Goal: Information Seeking & Learning: Understand process/instructions

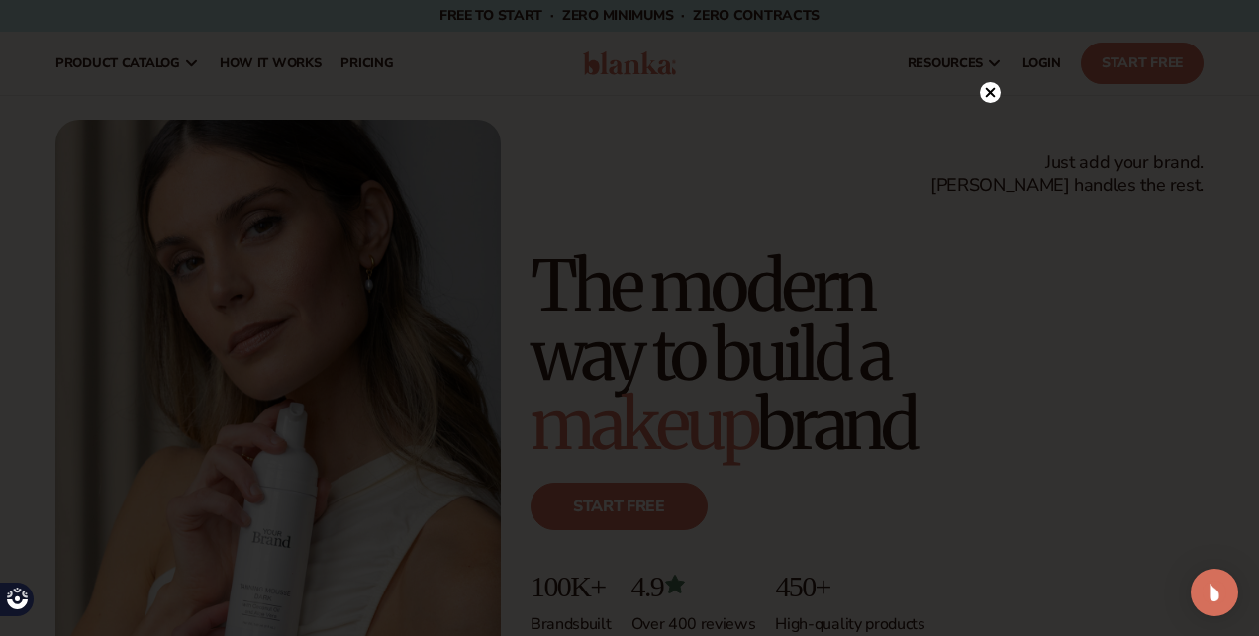
click at [1004, 95] on div at bounding box center [629, 318] width 1259 height 636
click at [996, 100] on circle at bounding box center [990, 92] width 21 height 21
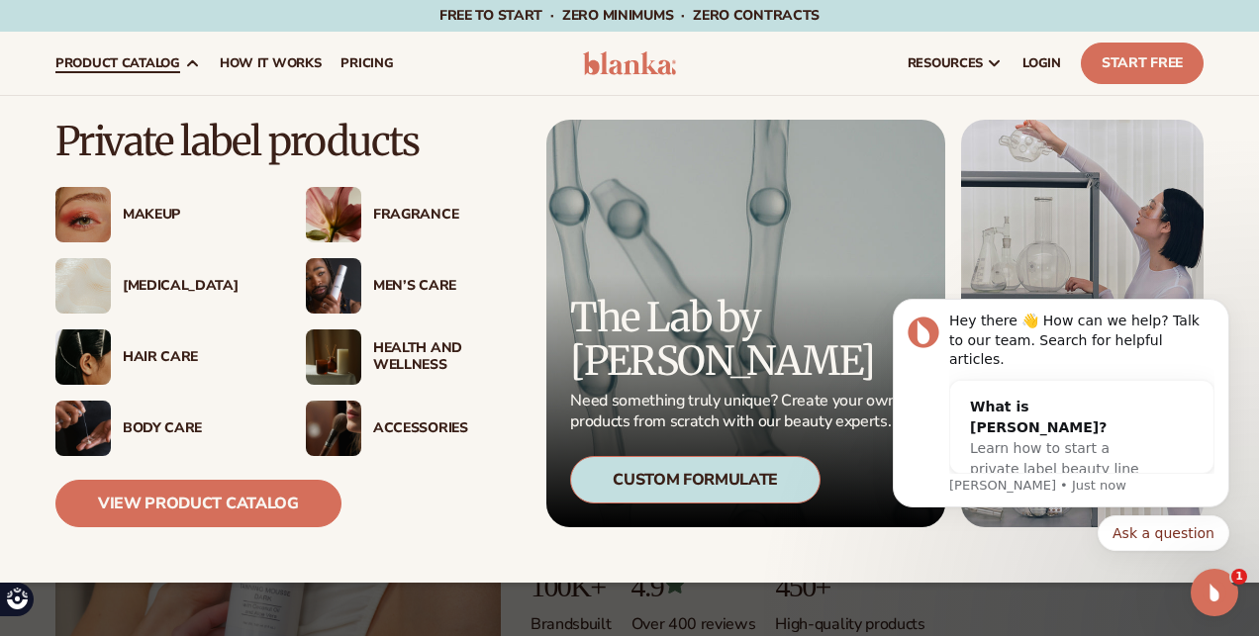
click at [139, 290] on div "[MEDICAL_DATA]" at bounding box center [194, 286] width 143 height 17
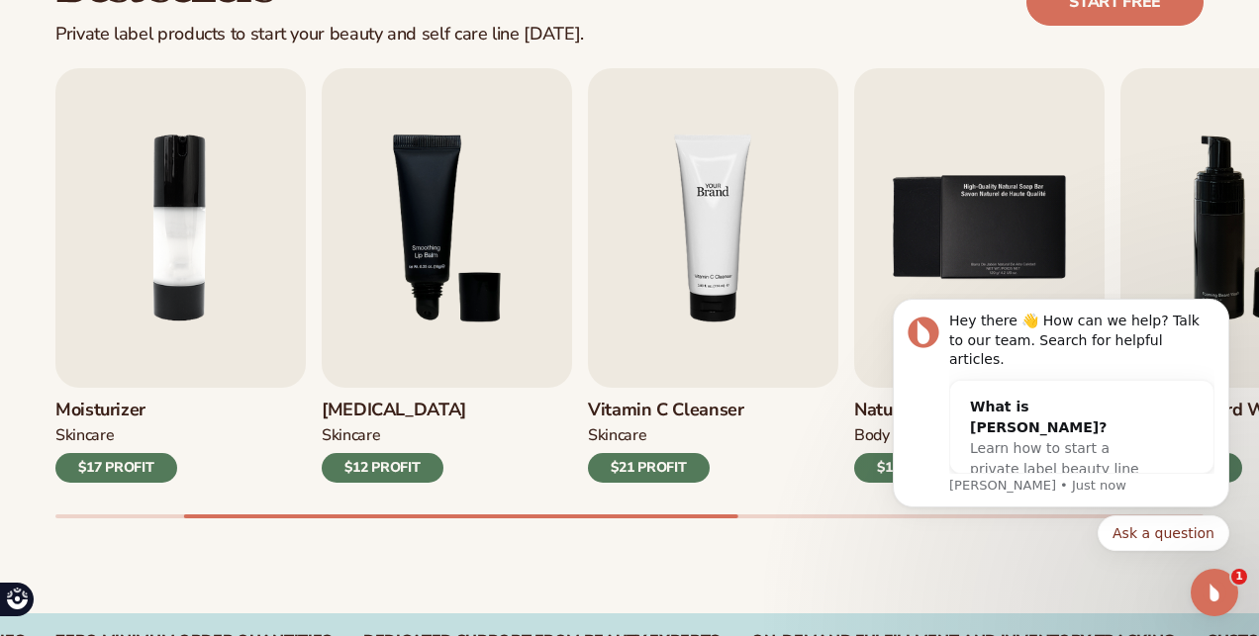
scroll to position [630, 0]
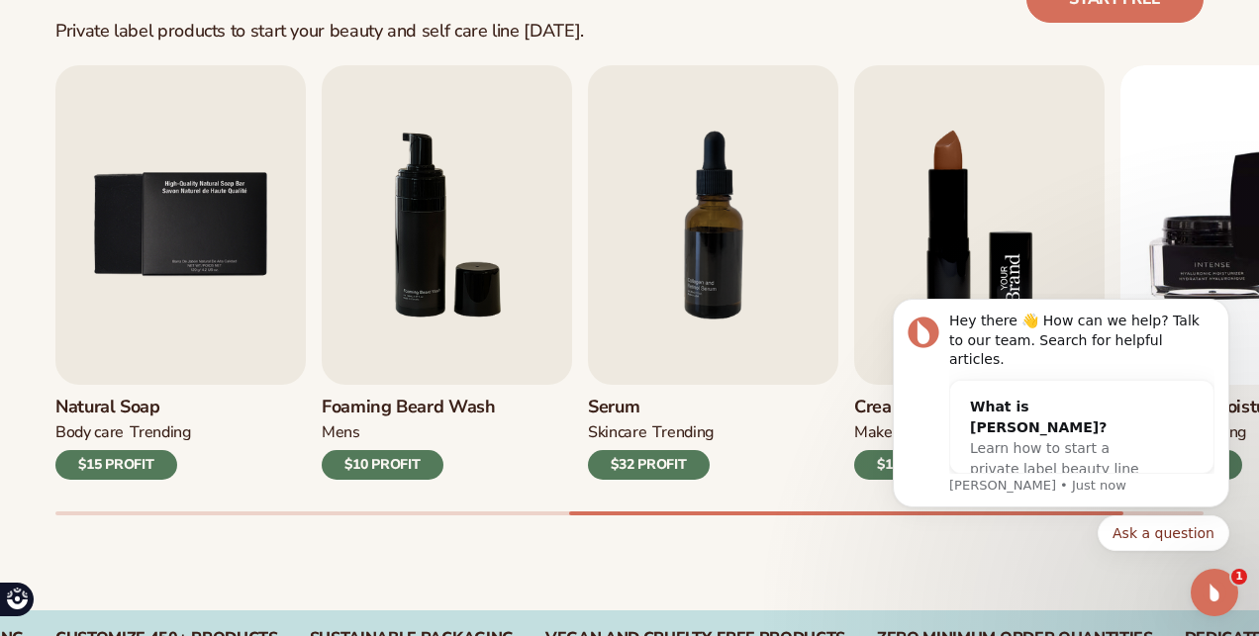
click at [943, 172] on img "8 / 9" at bounding box center [979, 225] width 250 height 320
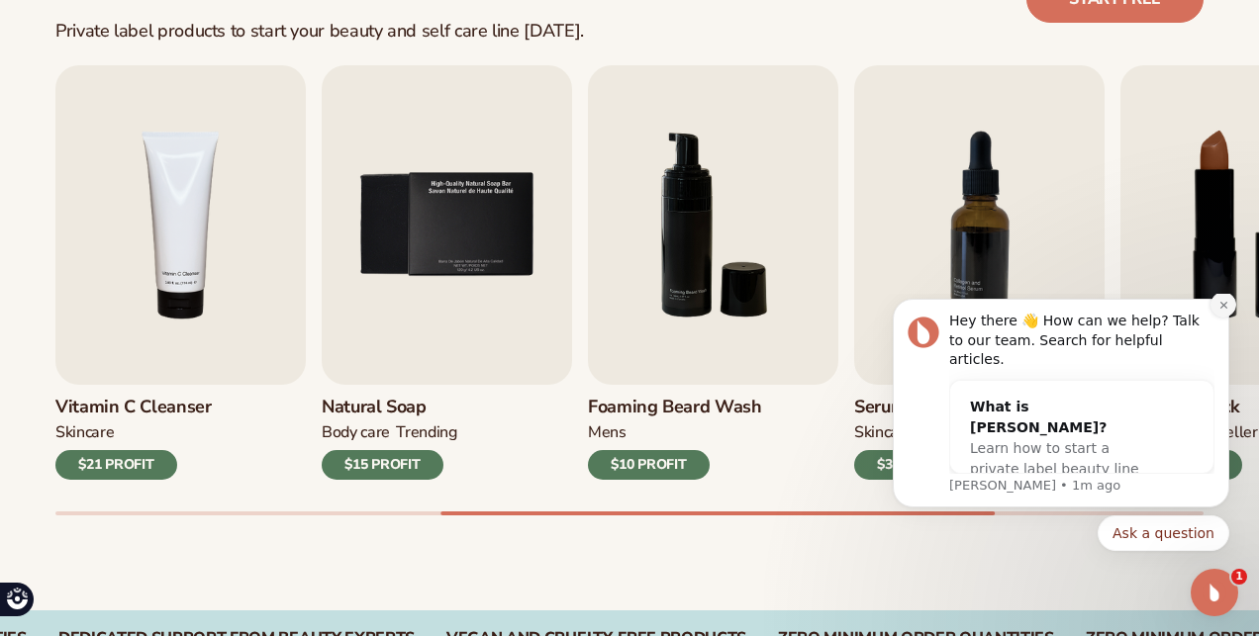
click at [1226, 318] on button "Dismiss notification" at bounding box center [1223, 305] width 26 height 26
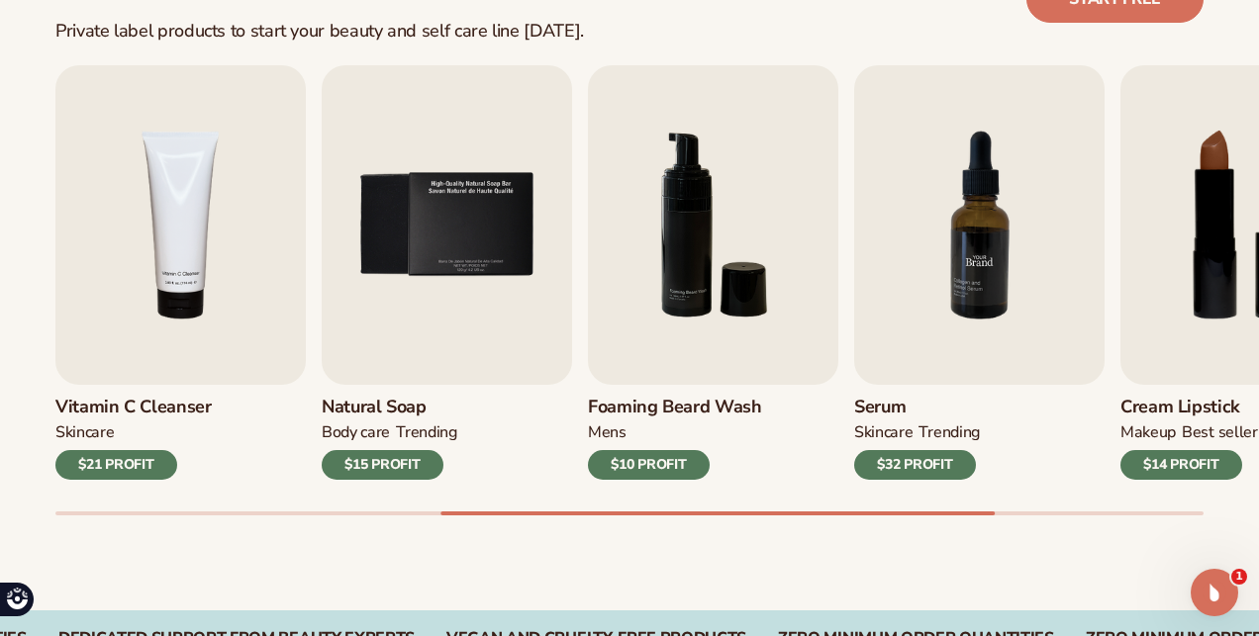
click at [1020, 340] on img "7 / 9" at bounding box center [979, 225] width 250 height 320
click at [908, 464] on div "$32 PROFIT" at bounding box center [915, 465] width 122 height 30
click at [939, 269] on img "7 / 9" at bounding box center [979, 225] width 250 height 320
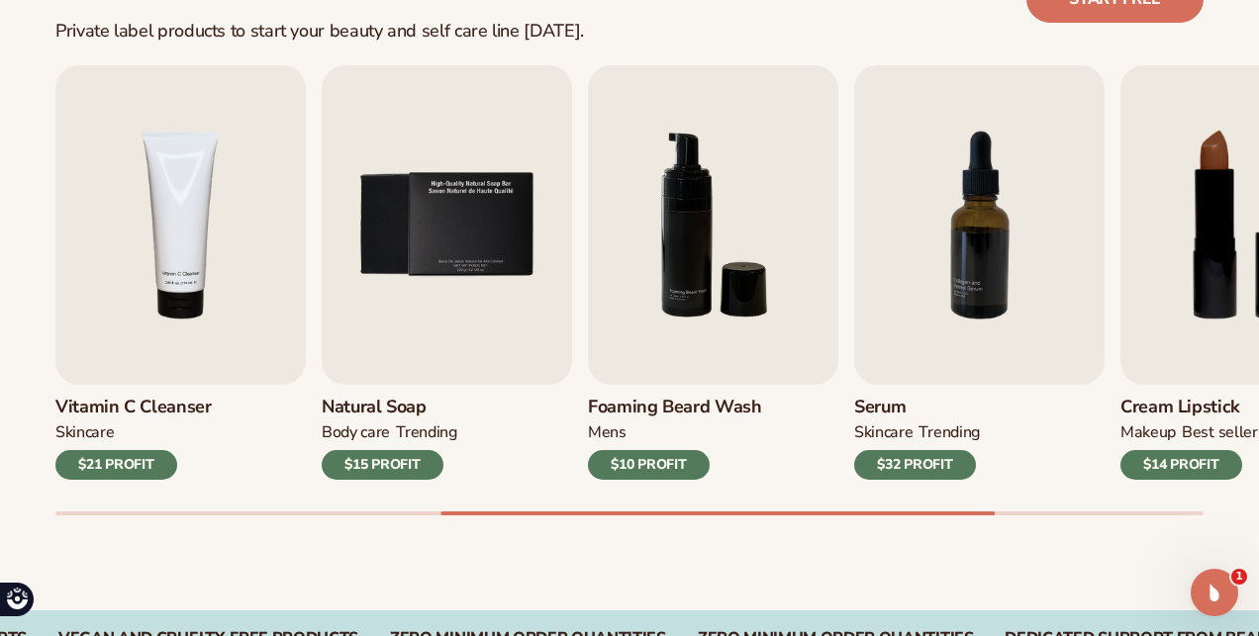
click at [1196, 462] on div "$14 PROFIT" at bounding box center [1181, 465] width 122 height 30
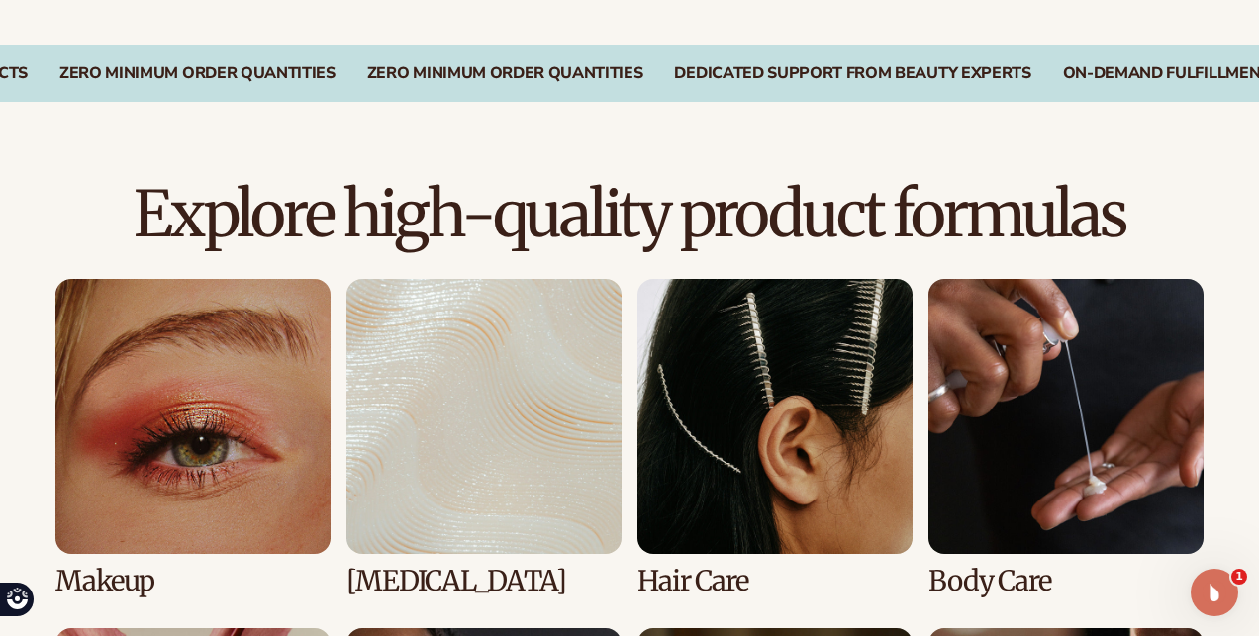
scroll to position [1225, 0]
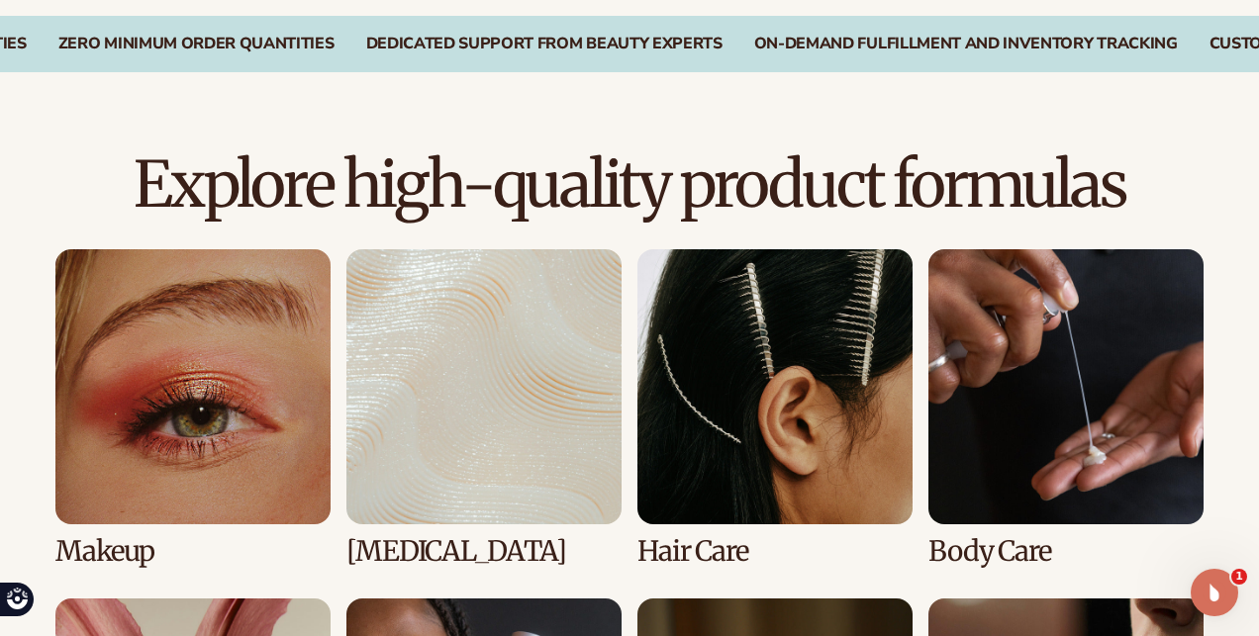
click at [197, 451] on link "1 / 8" at bounding box center [192, 408] width 275 height 318
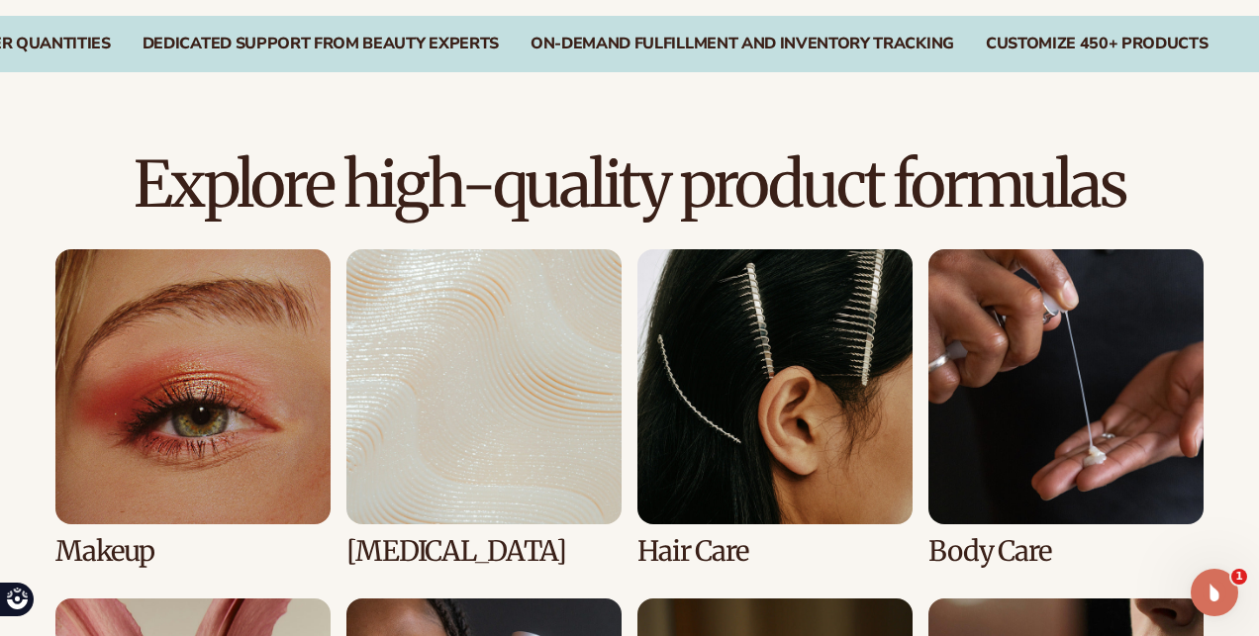
click at [143, 542] on link "1 / 8" at bounding box center [192, 408] width 275 height 318
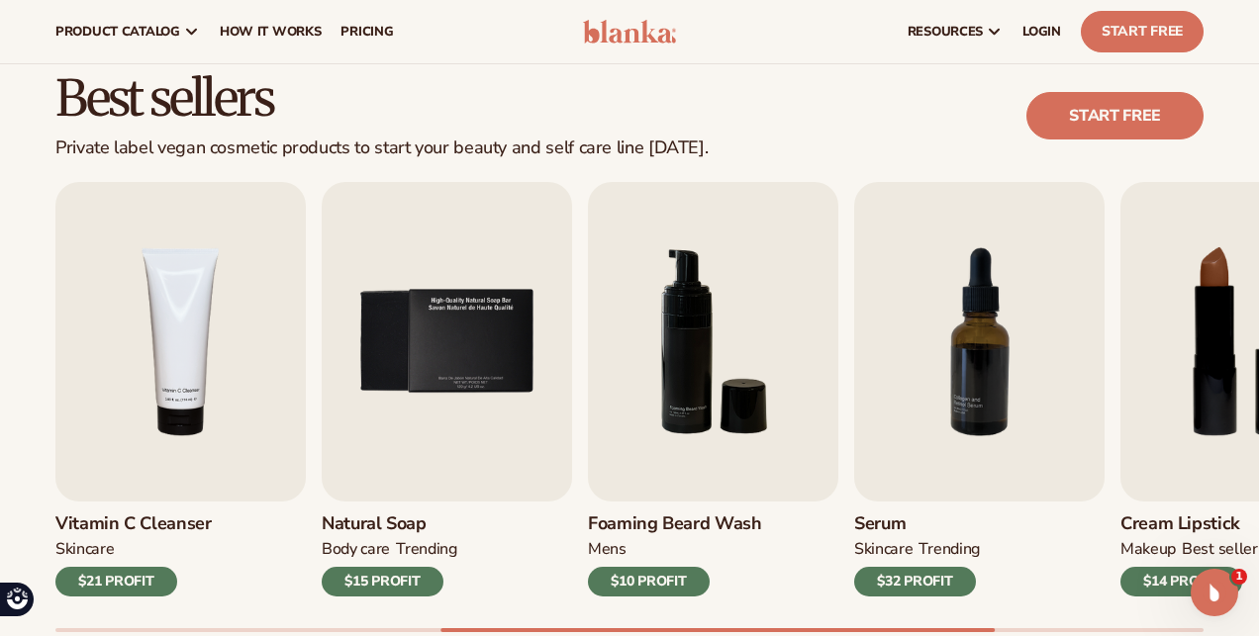
scroll to position [483, 0]
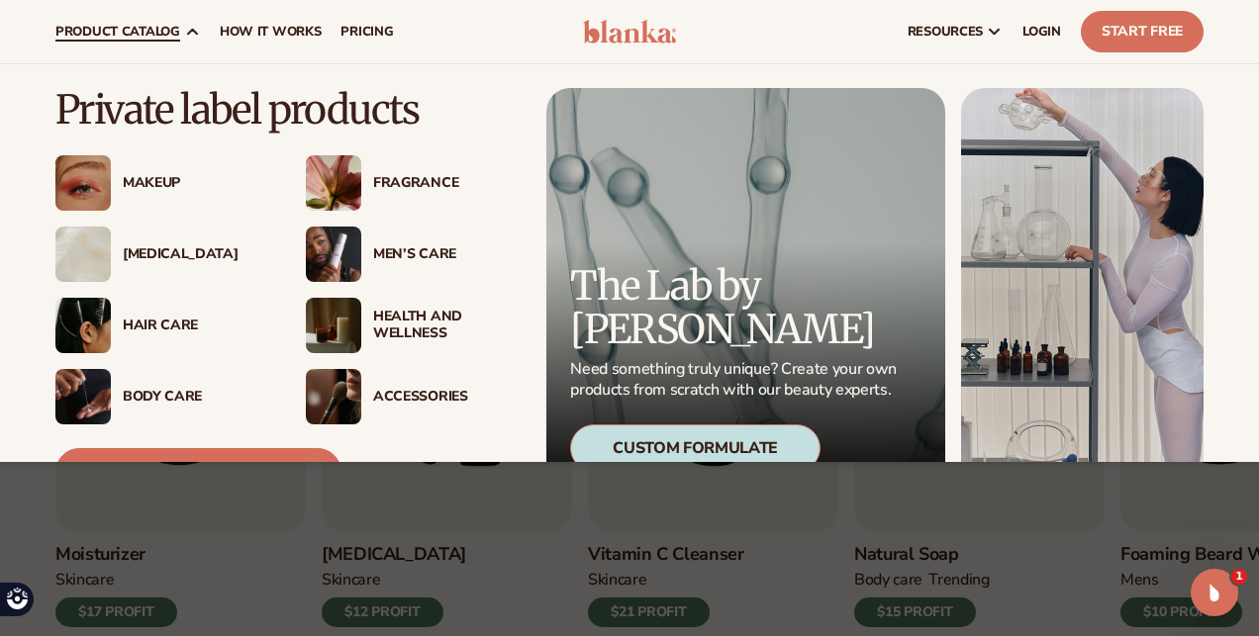
click at [155, 325] on div "Hair Care" at bounding box center [194, 326] width 143 height 17
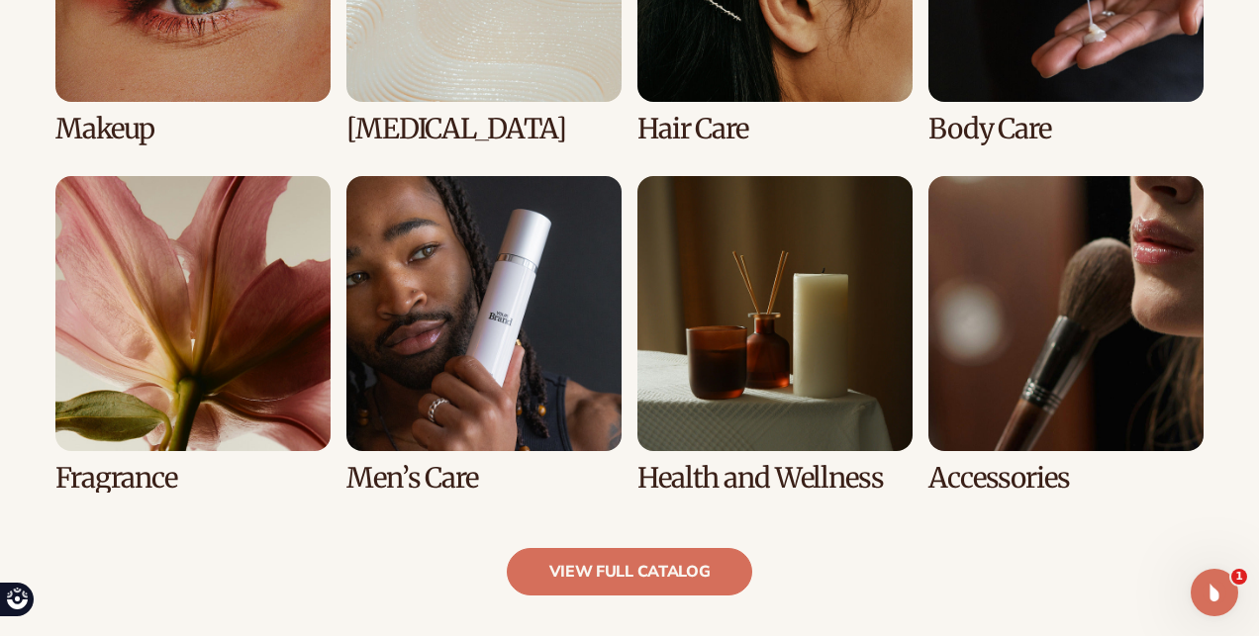
scroll to position [1649, 0]
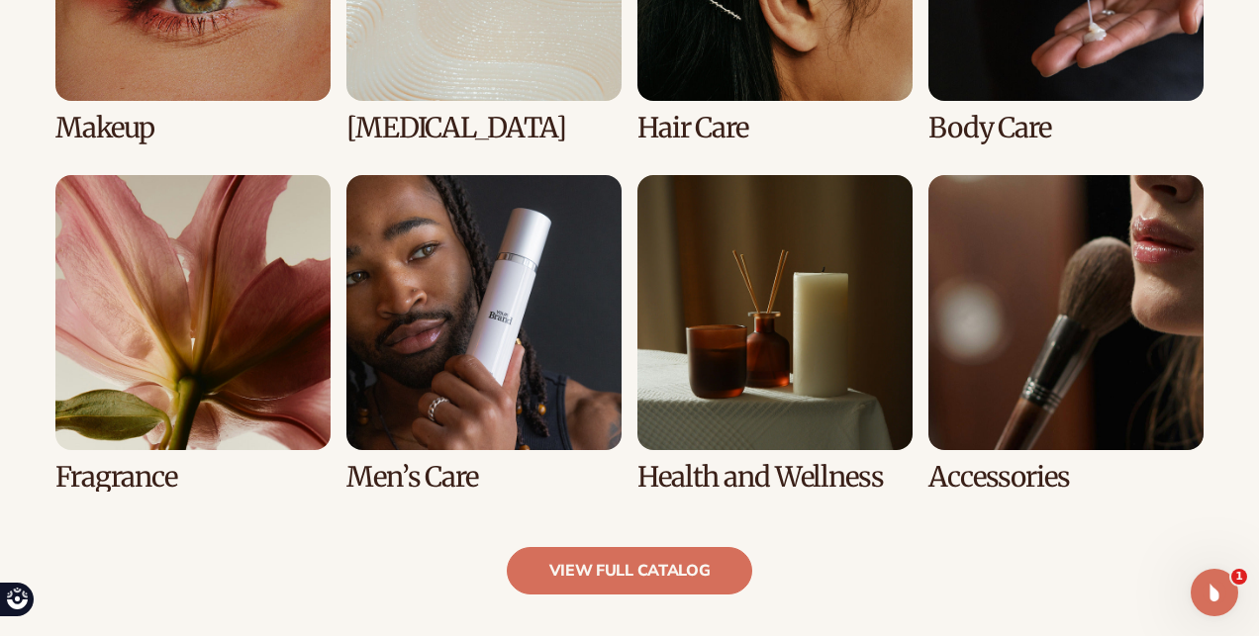
click at [414, 329] on link "6 / 8" at bounding box center [483, 334] width 275 height 318
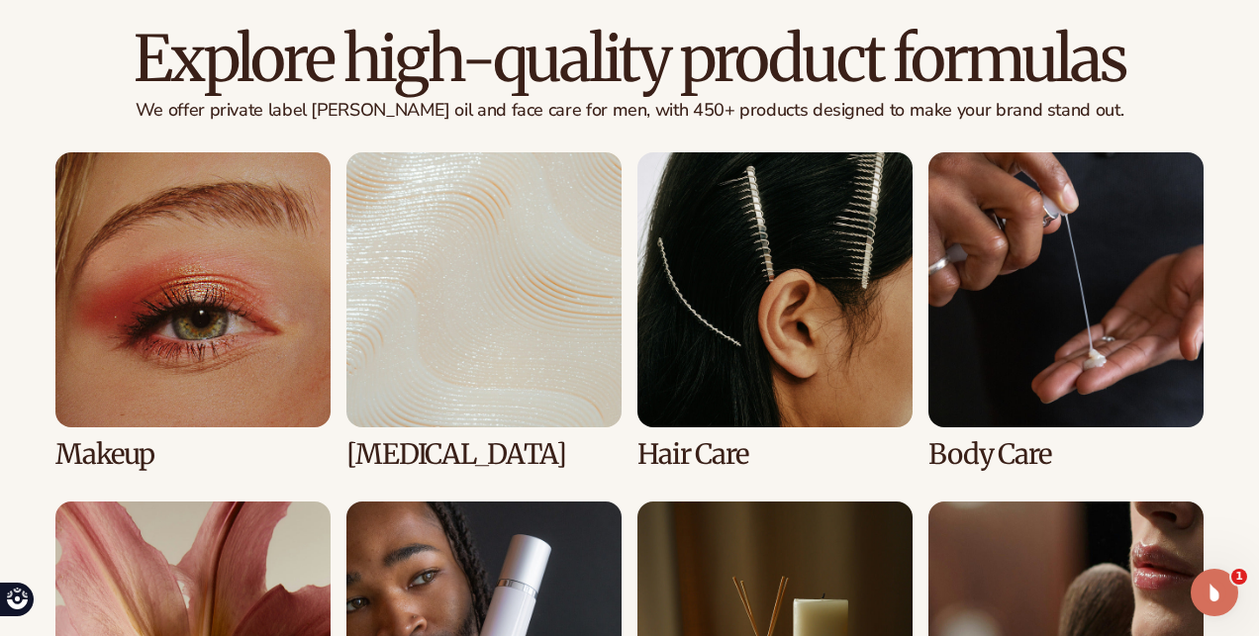
scroll to position [1477, 0]
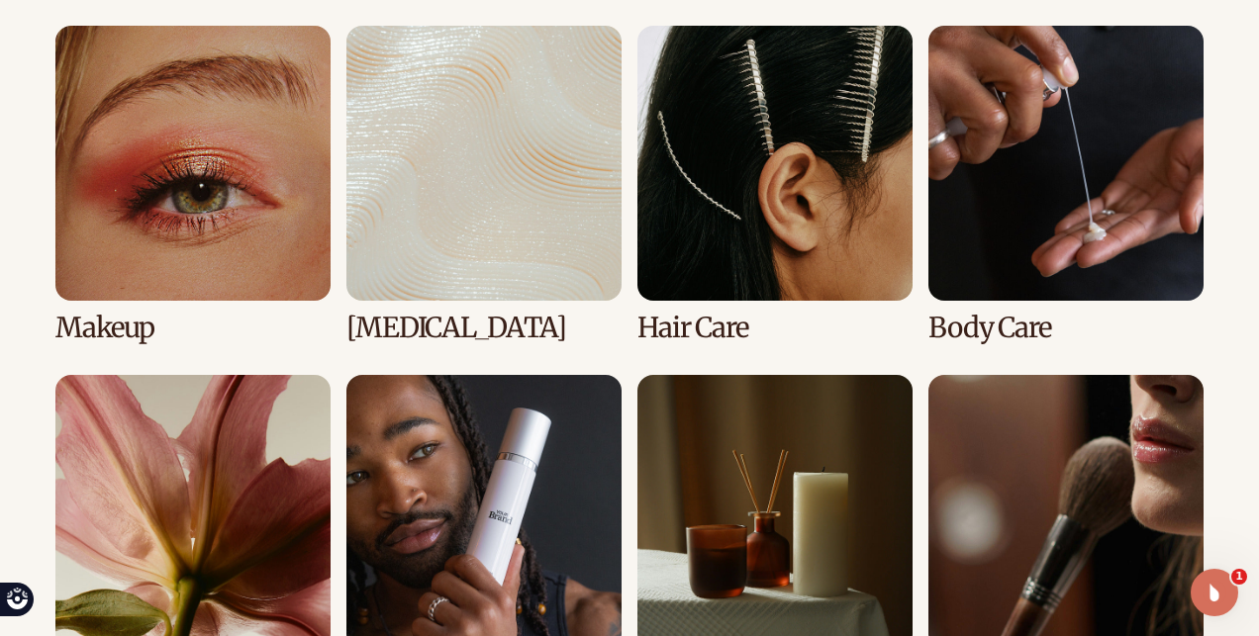
click at [728, 223] on link "3 / 8" at bounding box center [774, 185] width 275 height 318
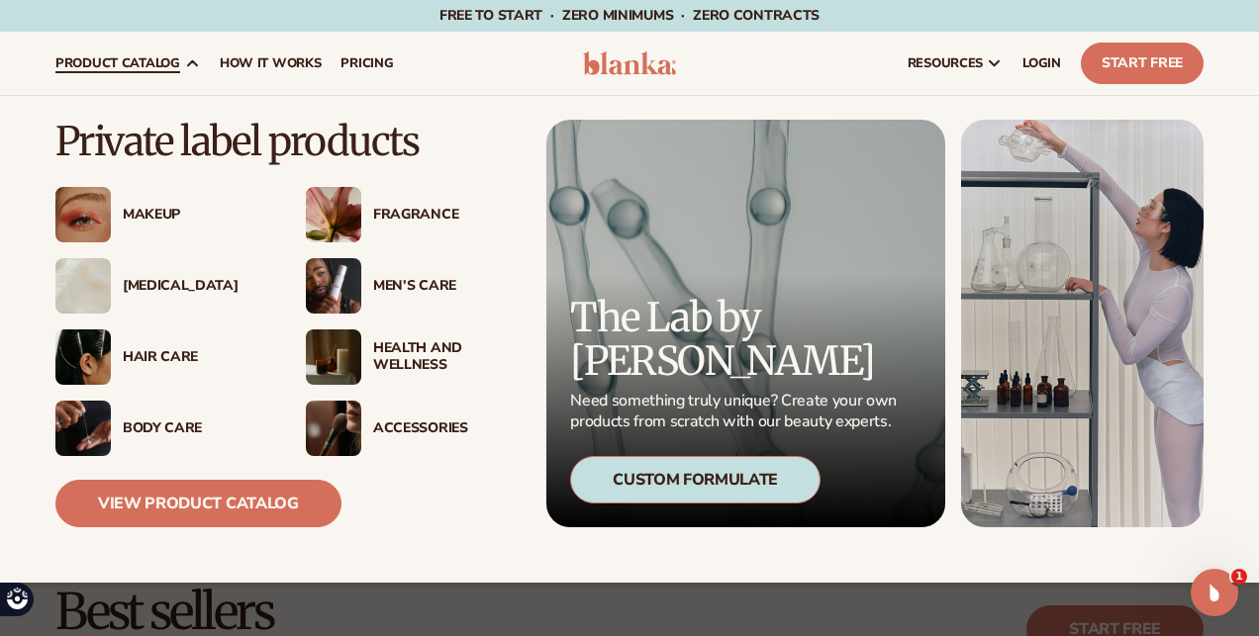
click at [162, 430] on div "Body Care" at bounding box center [194, 429] width 143 height 17
click at [227, 515] on link "View Product Catalog" at bounding box center [198, 503] width 286 height 47
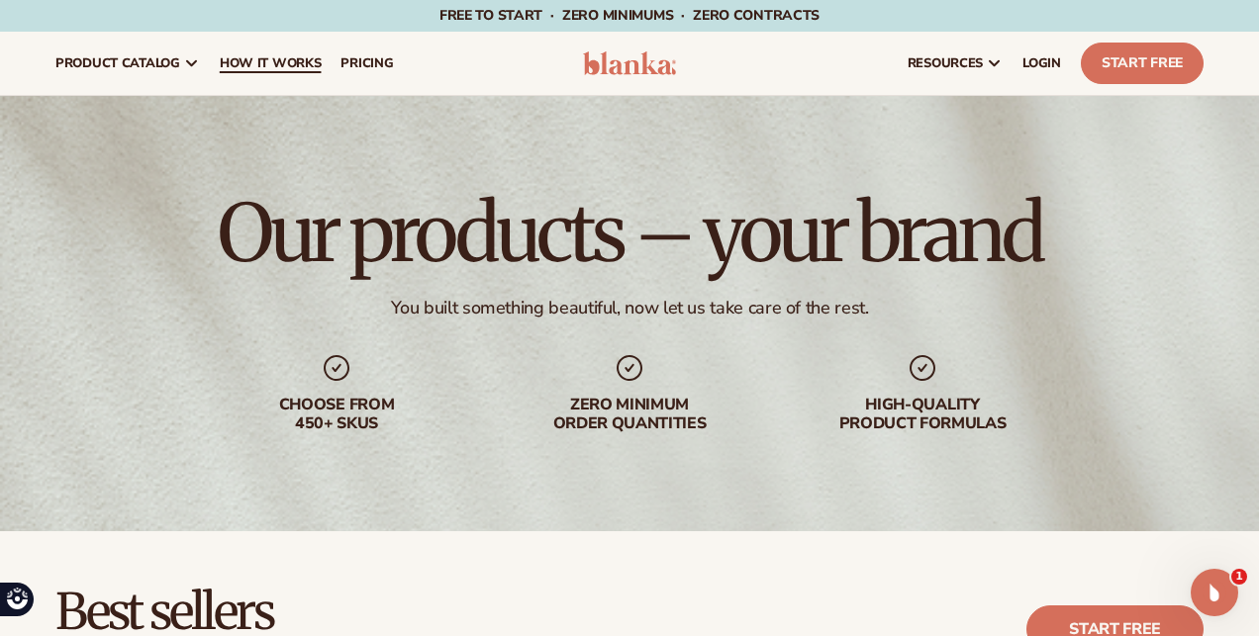
click at [247, 63] on span "How It Works" at bounding box center [271, 63] width 102 height 16
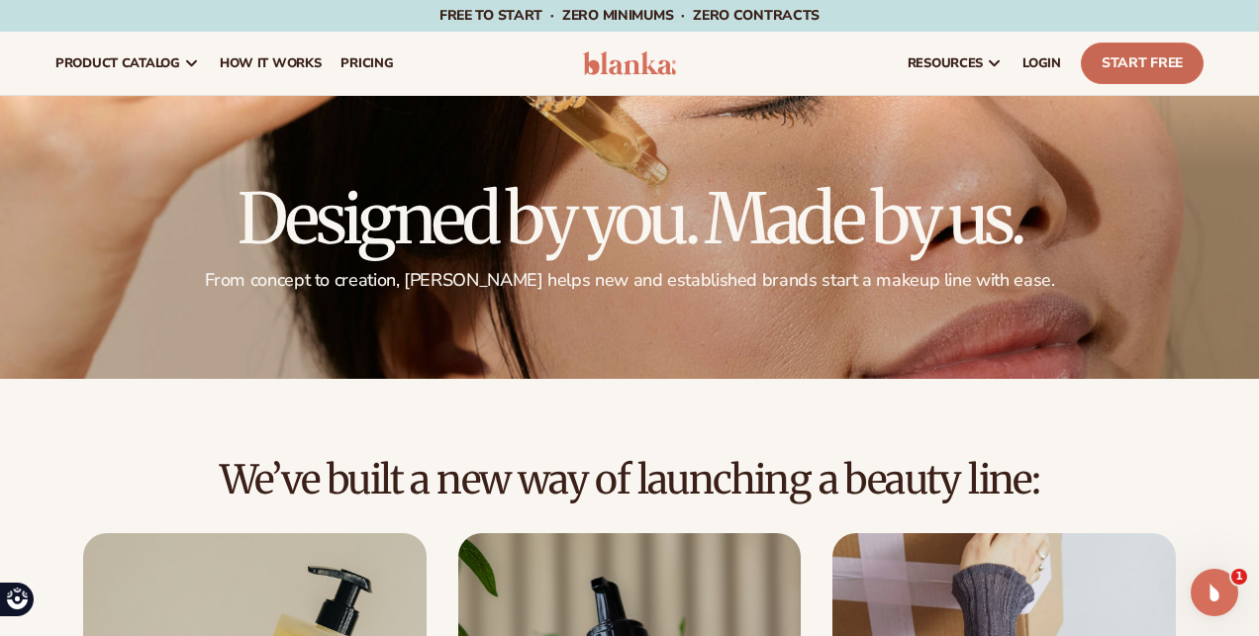
click at [1131, 72] on link "Start Free" at bounding box center [1142, 64] width 123 height 42
